Goal: Information Seeking & Learning: Check status

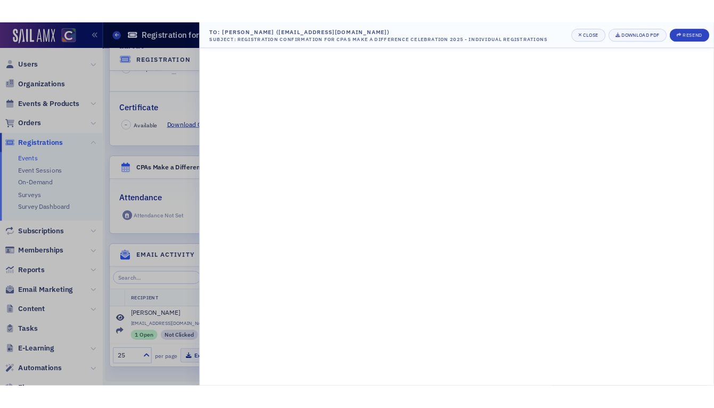
scroll to position [218, 0]
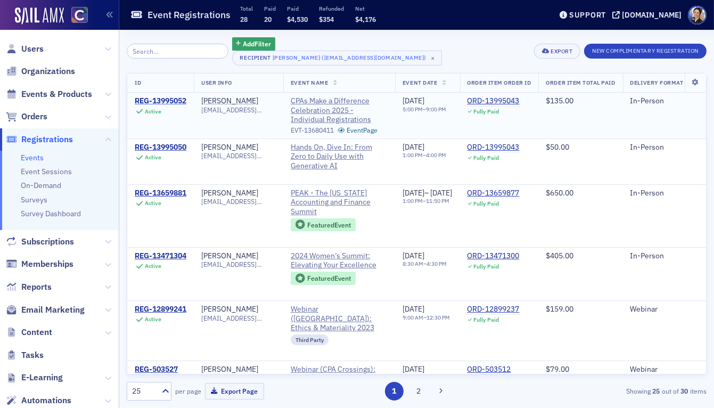
click at [154, 100] on div "REG-13995052" at bounding box center [161, 101] width 52 height 10
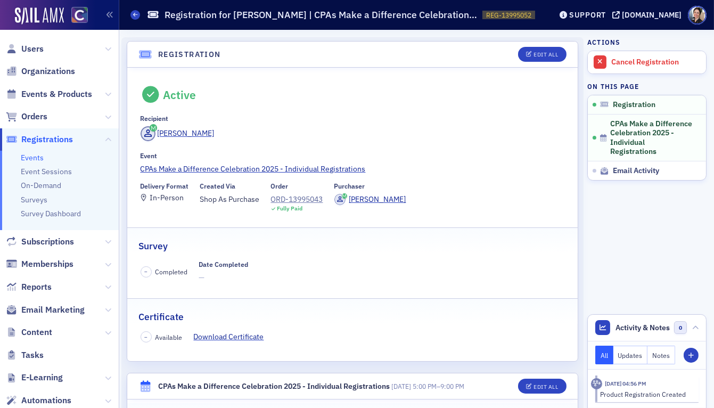
drag, startPoint x: 650, startPoint y: 171, endPoint x: 570, endPoint y: 160, distance: 80.6
click at [650, 171] on span "Email Activity" at bounding box center [636, 171] width 46 height 10
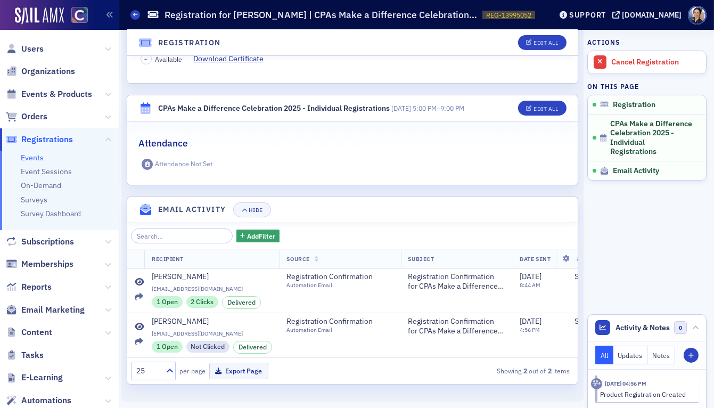
scroll to position [278, 0]
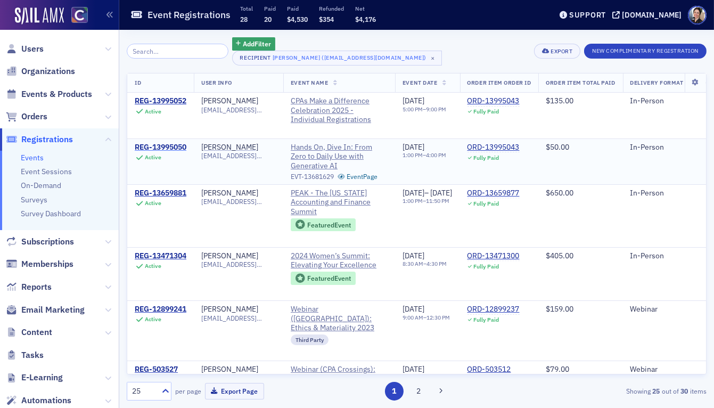
click at [173, 143] on div "REG-13995050" at bounding box center [161, 148] width 52 height 10
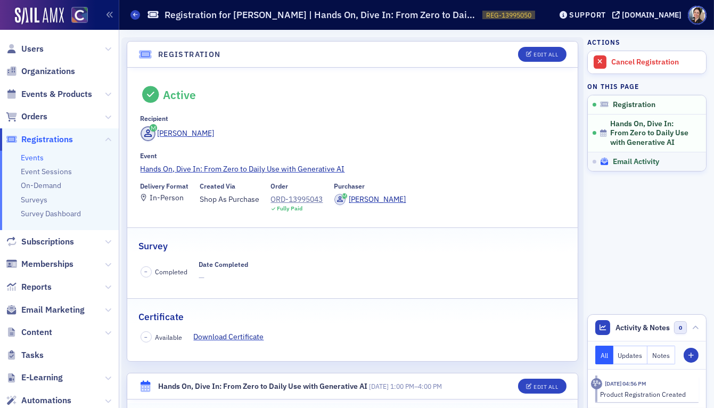
click at [648, 159] on span "Email Activity" at bounding box center [636, 162] width 46 height 10
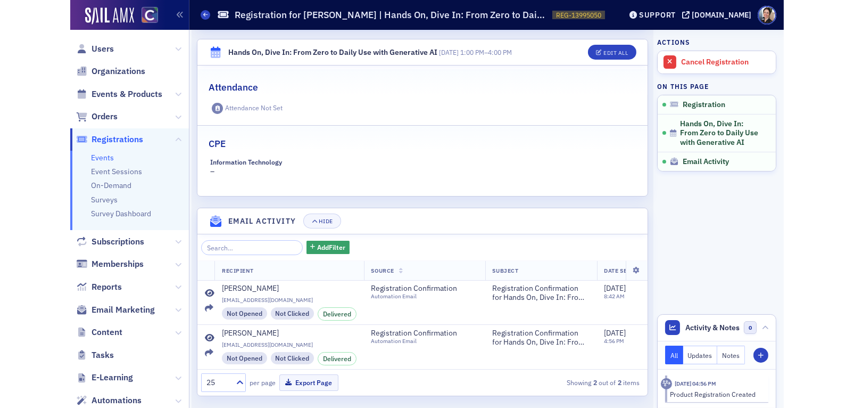
scroll to position [346, 0]
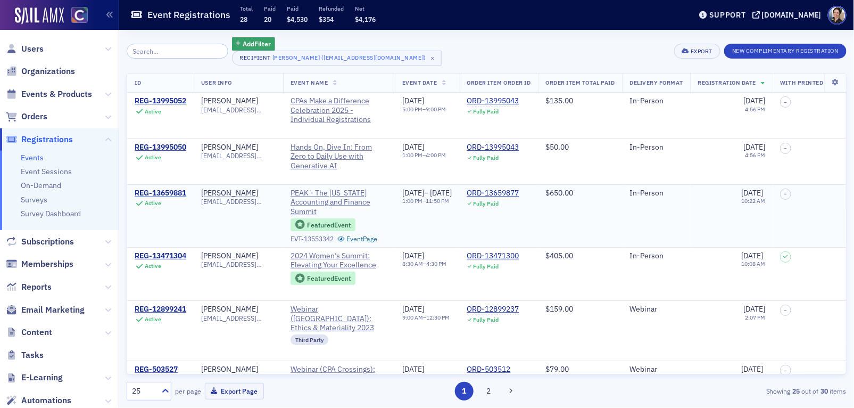
click at [161, 192] on div "REG-13659881" at bounding box center [161, 193] width 52 height 10
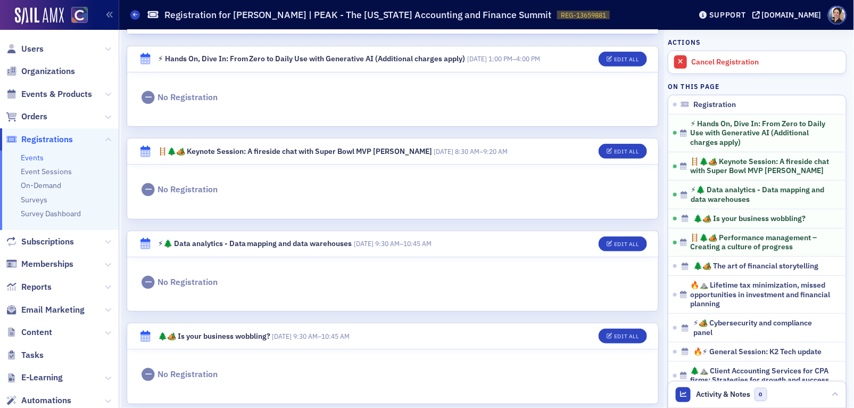
scroll to position [248, 0]
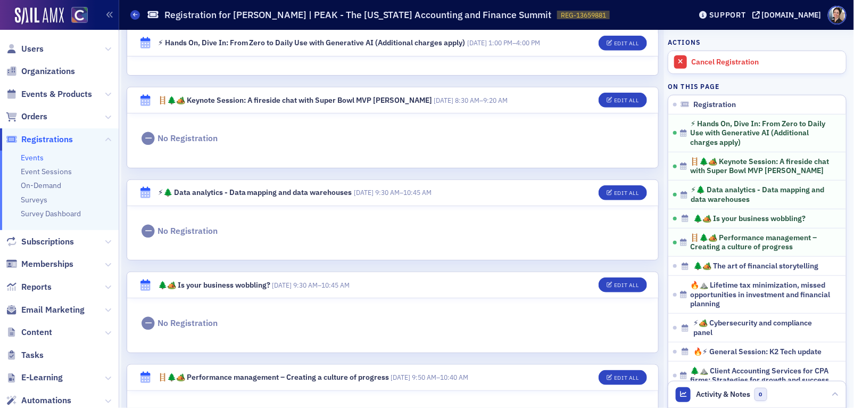
drag, startPoint x: 715, startPoint y: 393, endPoint x: 532, endPoint y: 316, distance: 198.5
click at [713, 393] on span "Activity & Notes" at bounding box center [724, 393] width 54 height 11
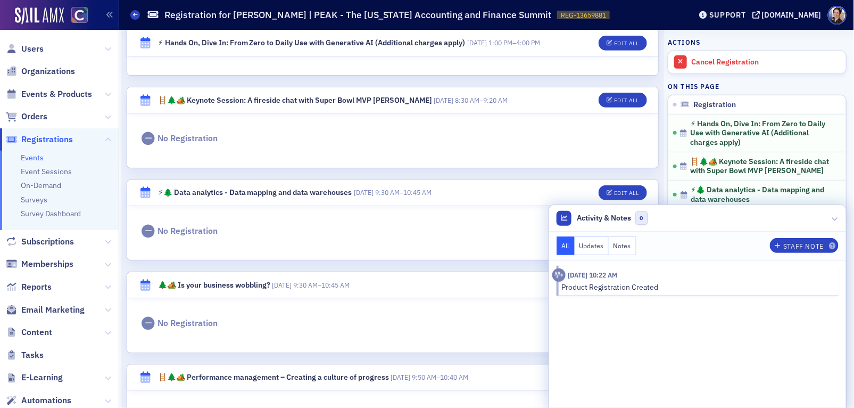
click at [434, 323] on div "No Registration" at bounding box center [392, 323] width 505 height 13
click at [471, 182] on header "⚡🌲 Data analytics - Data mapping and data warehouses 11/12/2025 9:30 AM – 10:45…" at bounding box center [392, 193] width 531 height 26
click at [713, 216] on icon at bounding box center [835, 218] width 6 height 6
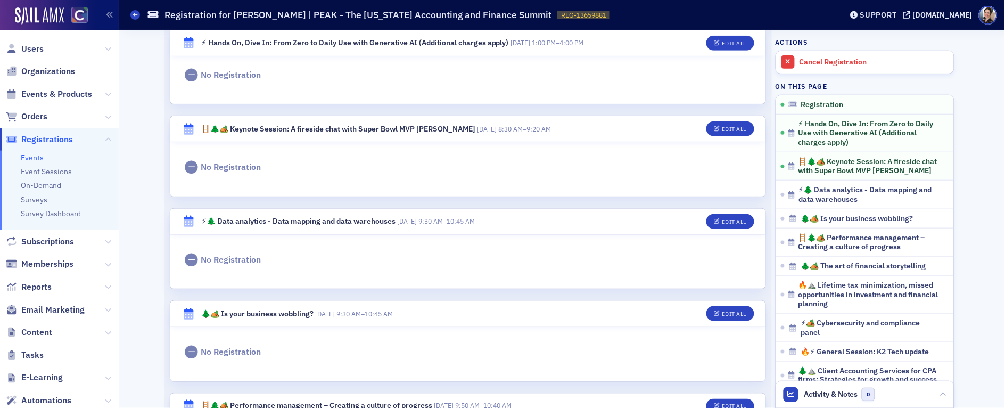
scroll to position [0, 0]
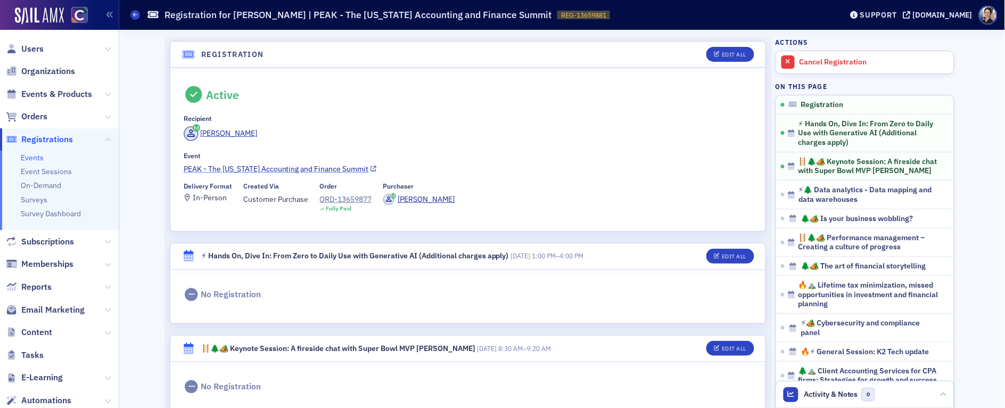
click at [284, 167] on link "PEAK - The Colorado Accounting and Finance Summit" at bounding box center [468, 168] width 569 height 11
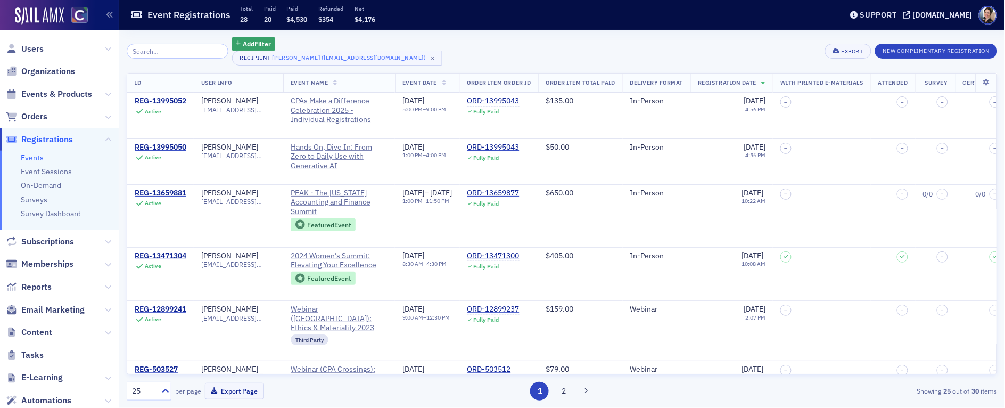
drag, startPoint x: 36, startPoint y: 48, endPoint x: 71, endPoint y: 49, distance: 35.1
click at [36, 48] on span "Users" at bounding box center [32, 49] width 22 height 12
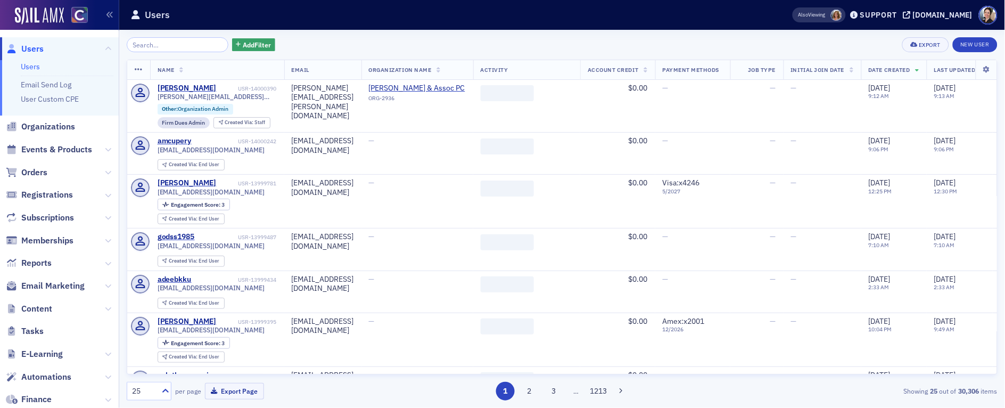
click at [189, 45] on input "search" at bounding box center [178, 44] width 102 height 15
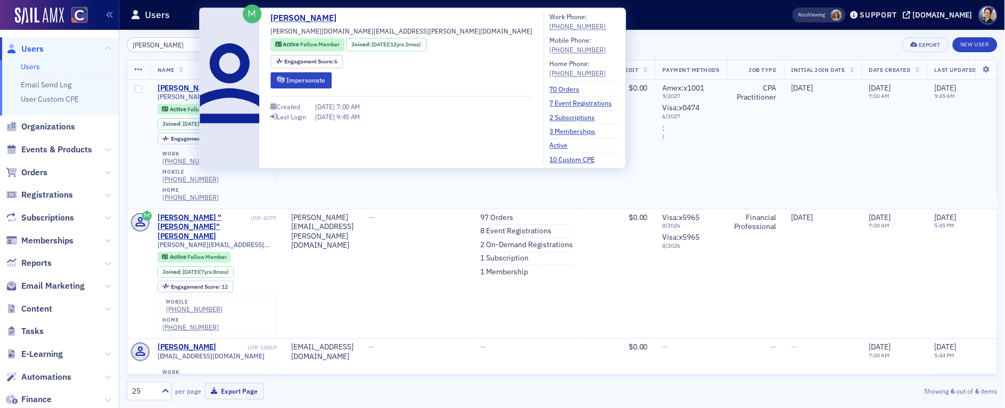
type input "rojas"
click at [177, 86] on div "Justin Rojas" at bounding box center [187, 89] width 59 height 10
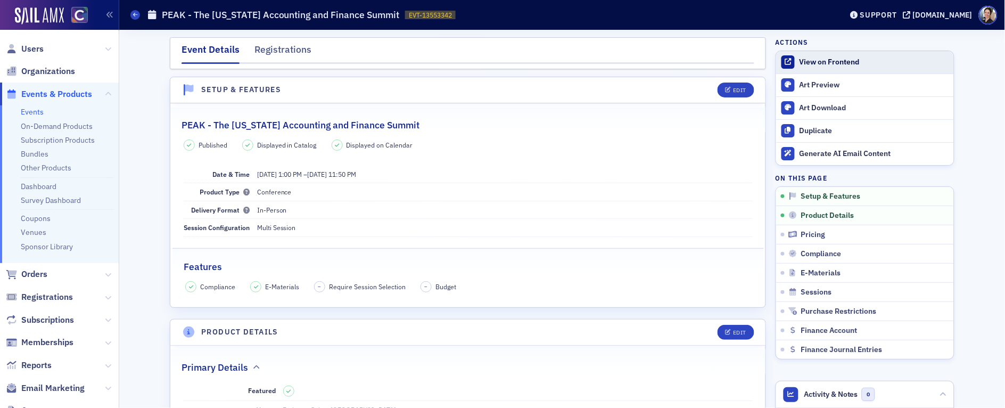
click at [834, 60] on div "View on Frontend" at bounding box center [873, 62] width 149 height 10
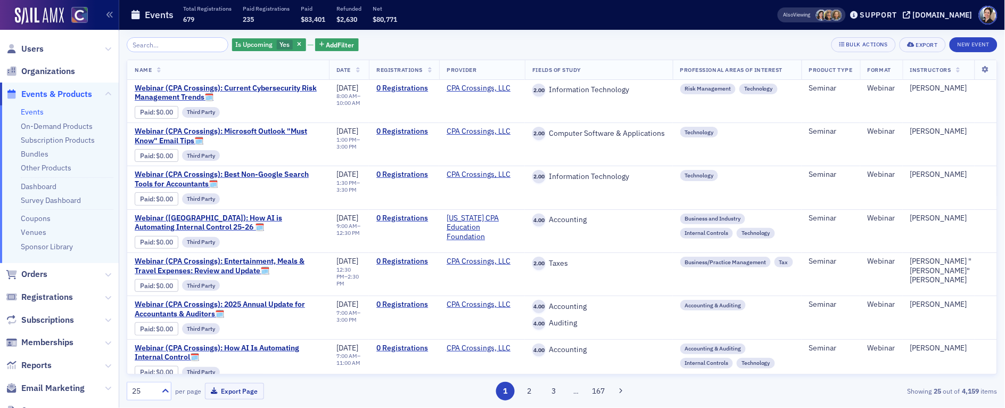
scroll to position [1, 0]
click at [39, 47] on span "Users" at bounding box center [32, 48] width 22 height 12
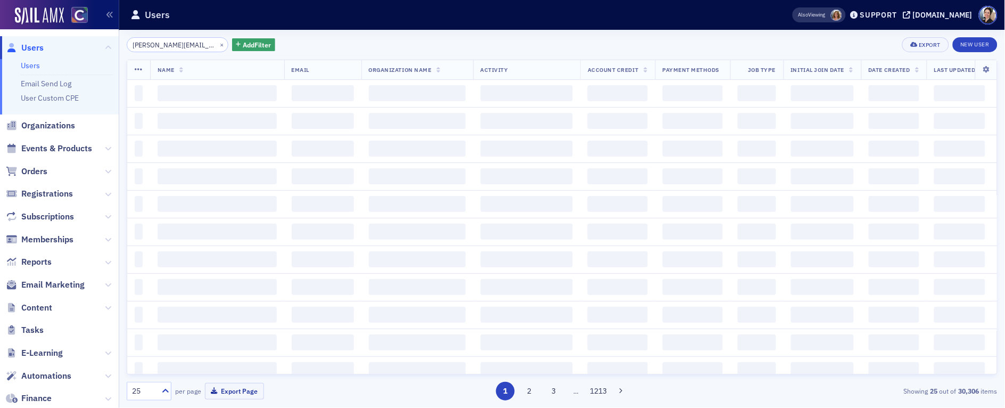
scroll to position [0, 36]
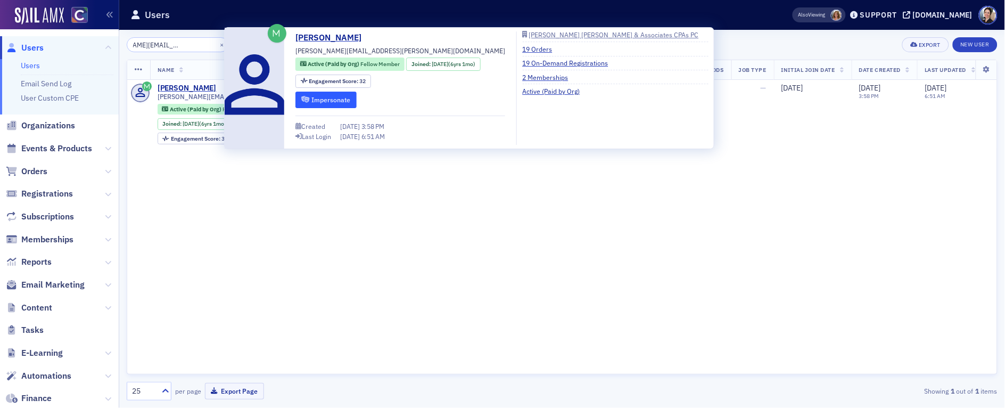
type input "samantha.lapointe@soukupbush.com"
click at [328, 99] on button "Impersonate" at bounding box center [325, 100] width 61 height 16
